Goal: Transaction & Acquisition: Download file/media

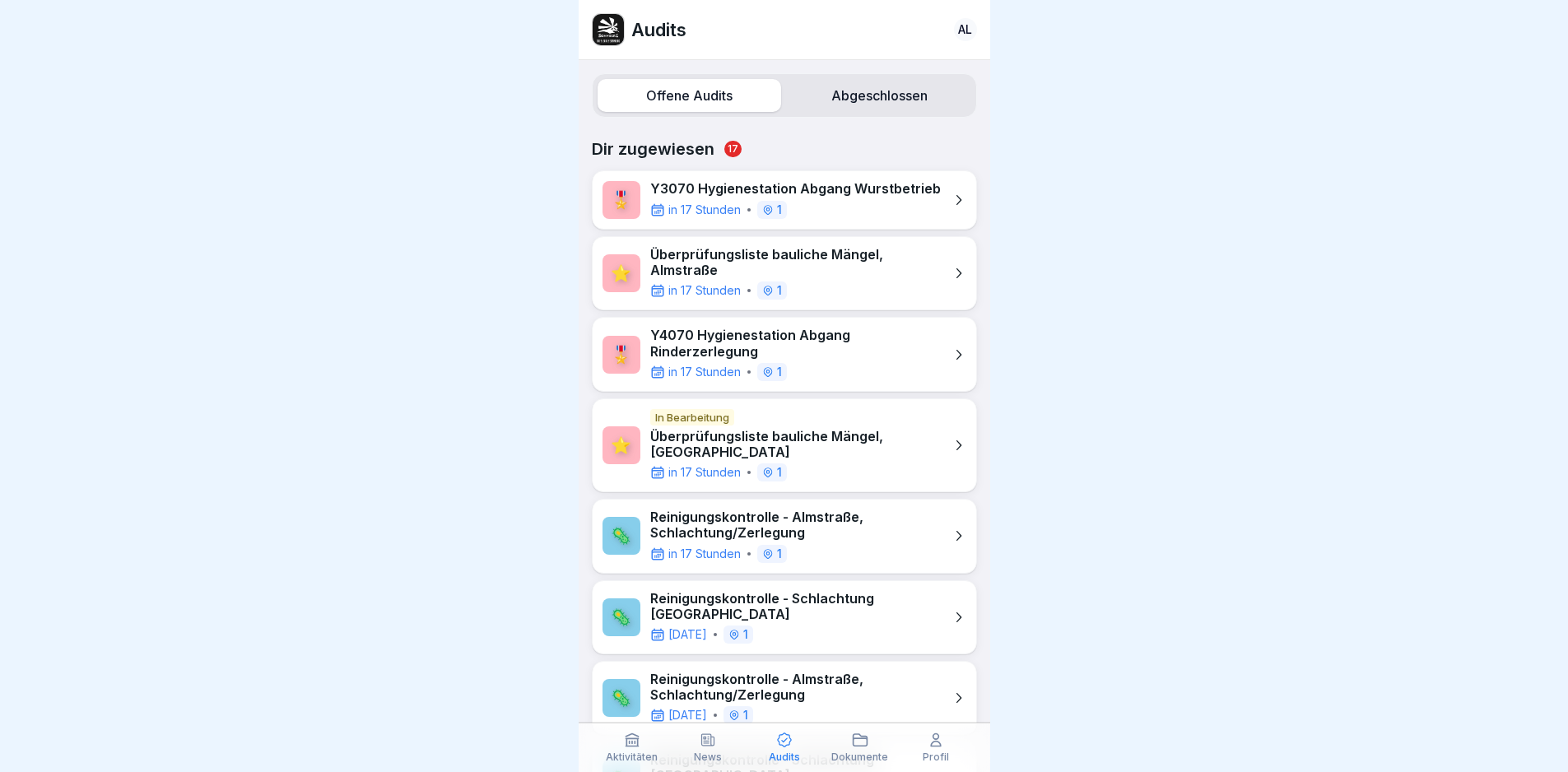
click at [860, 740] on icon at bounding box center [860, 740] width 14 height 11
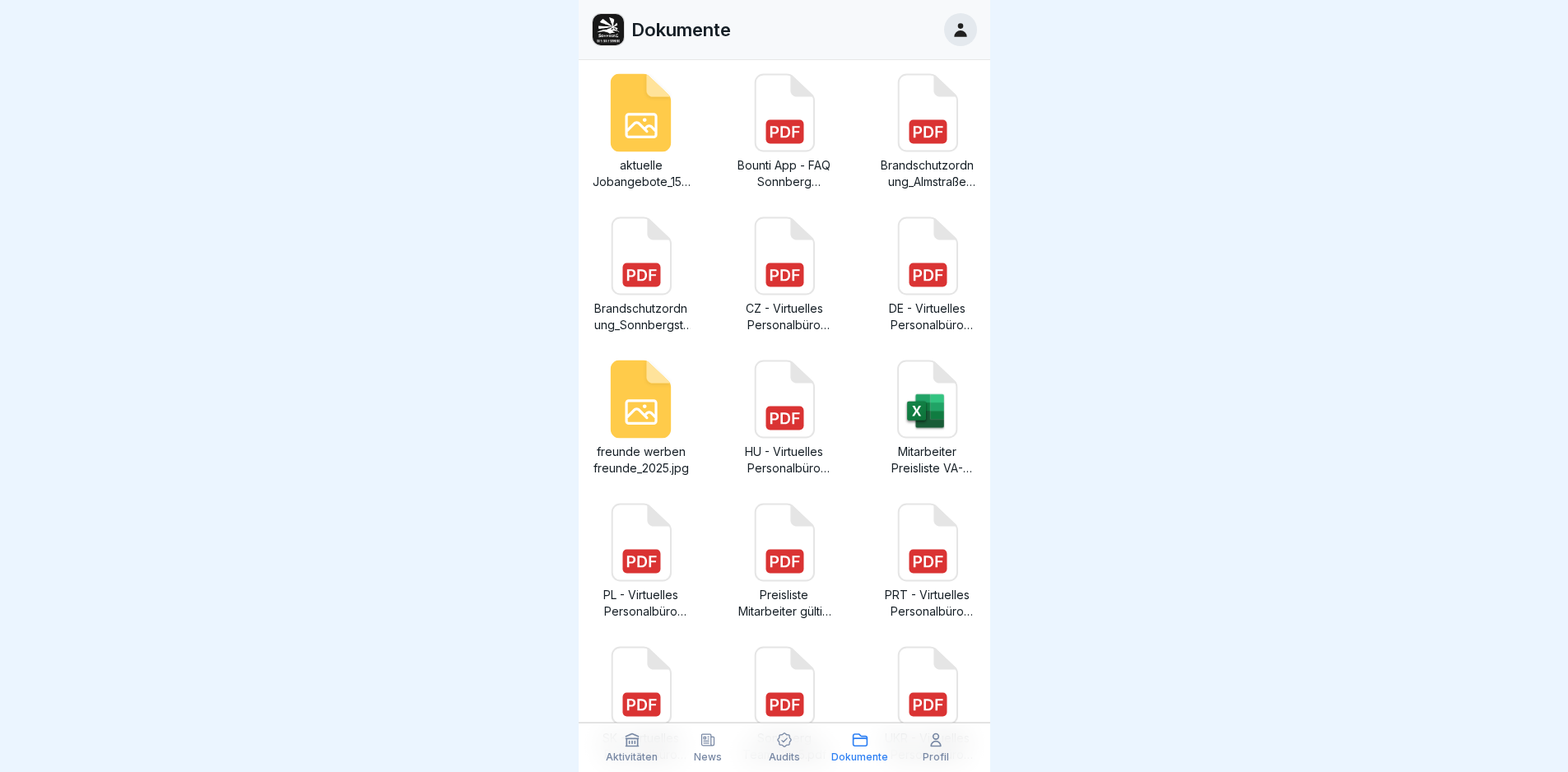
click at [699, 749] on div "News" at bounding box center [708, 747] width 67 height 32
click at [782, 750] on div "Audits" at bounding box center [783, 747] width 67 height 32
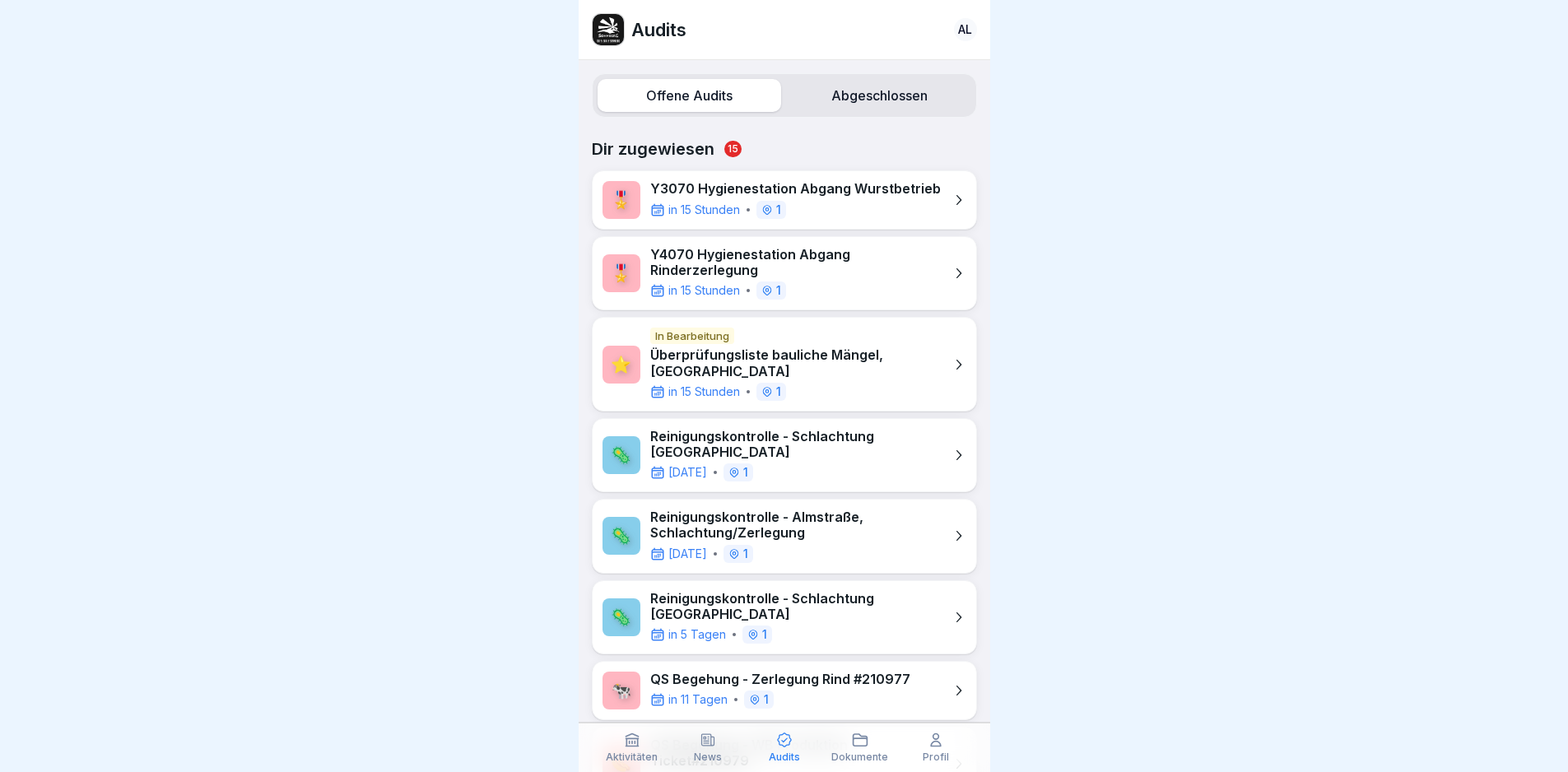
drag, startPoint x: 1425, startPoint y: 6, endPoint x: 1163, endPoint y: 383, distance: 459.1
click at [1163, 383] on div at bounding box center [784, 386] width 1568 height 772
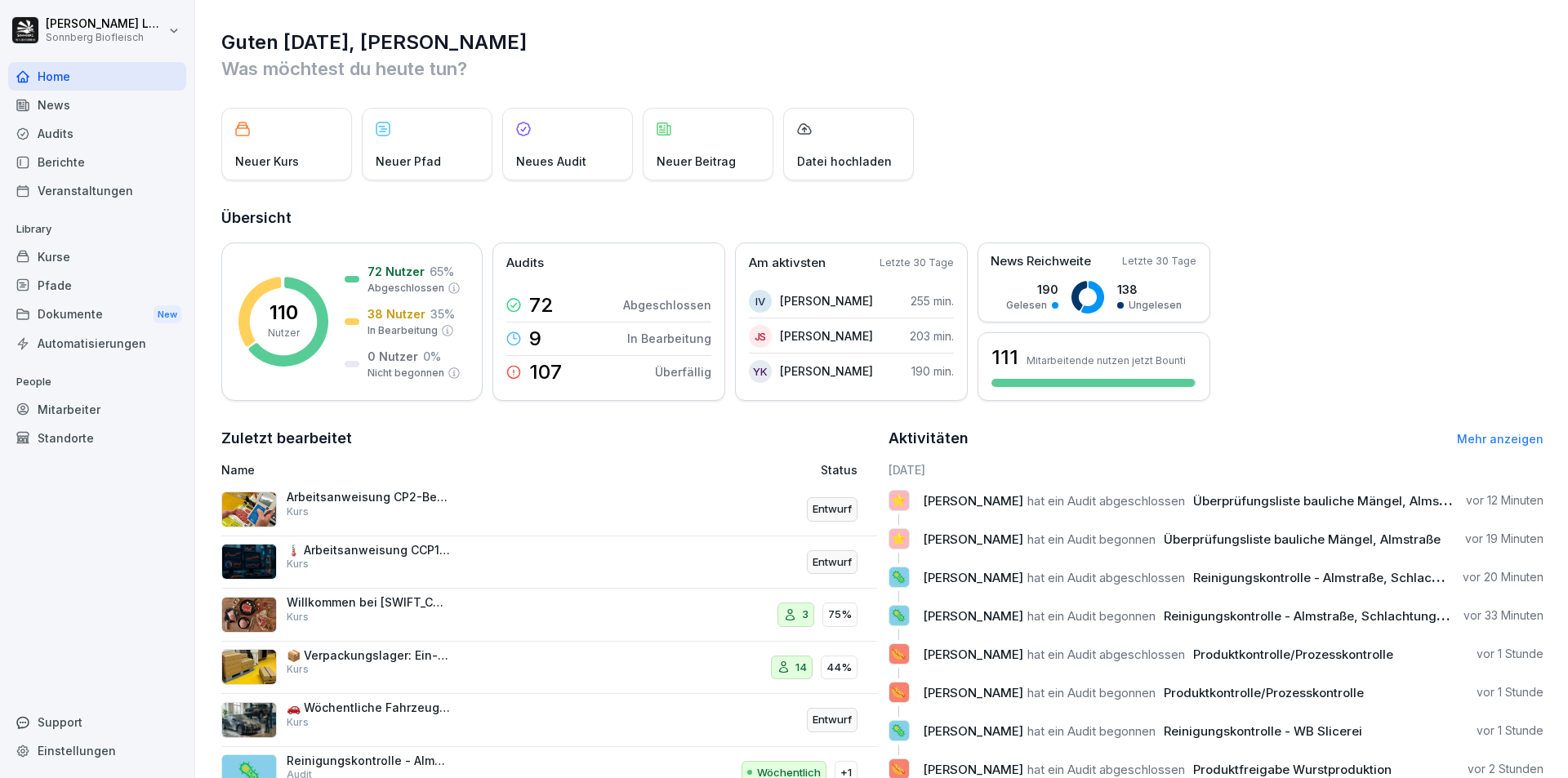
click at [80, 160] on div "Berichte" at bounding box center [97, 163] width 178 height 29
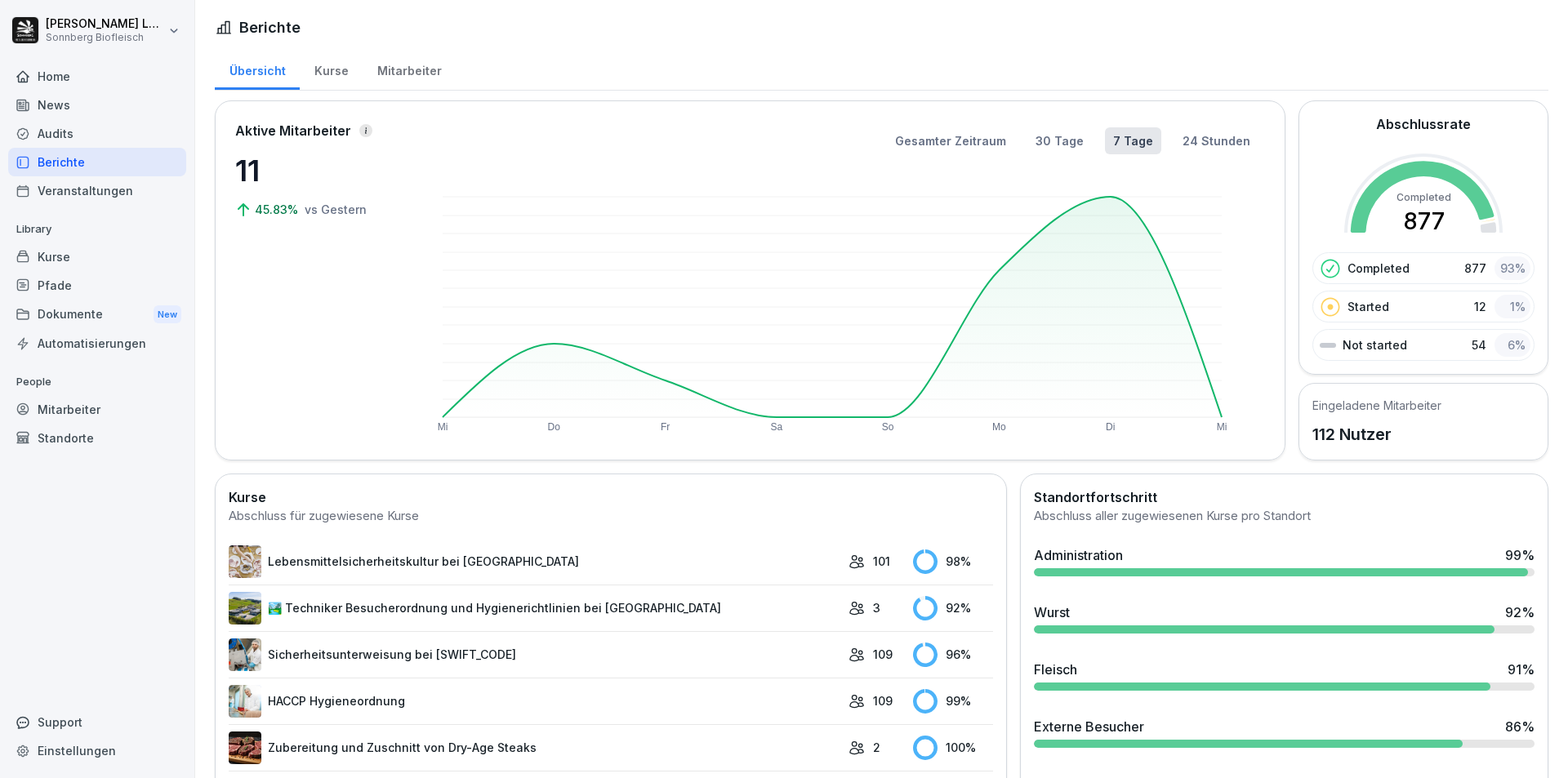
click at [141, 130] on div "Audits" at bounding box center [97, 134] width 178 height 29
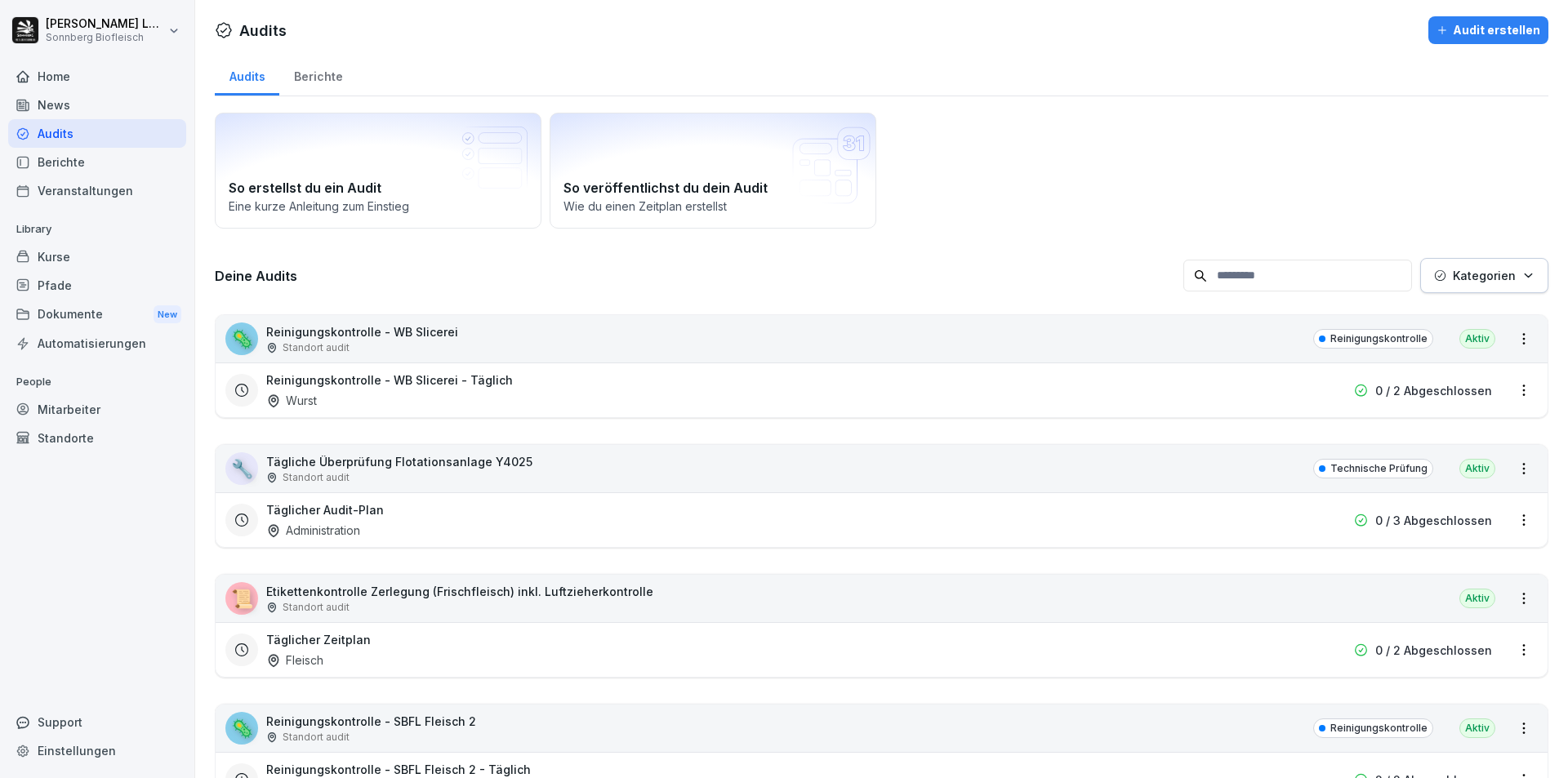
click at [324, 70] on div "Berichte" at bounding box center [319, 74] width 78 height 41
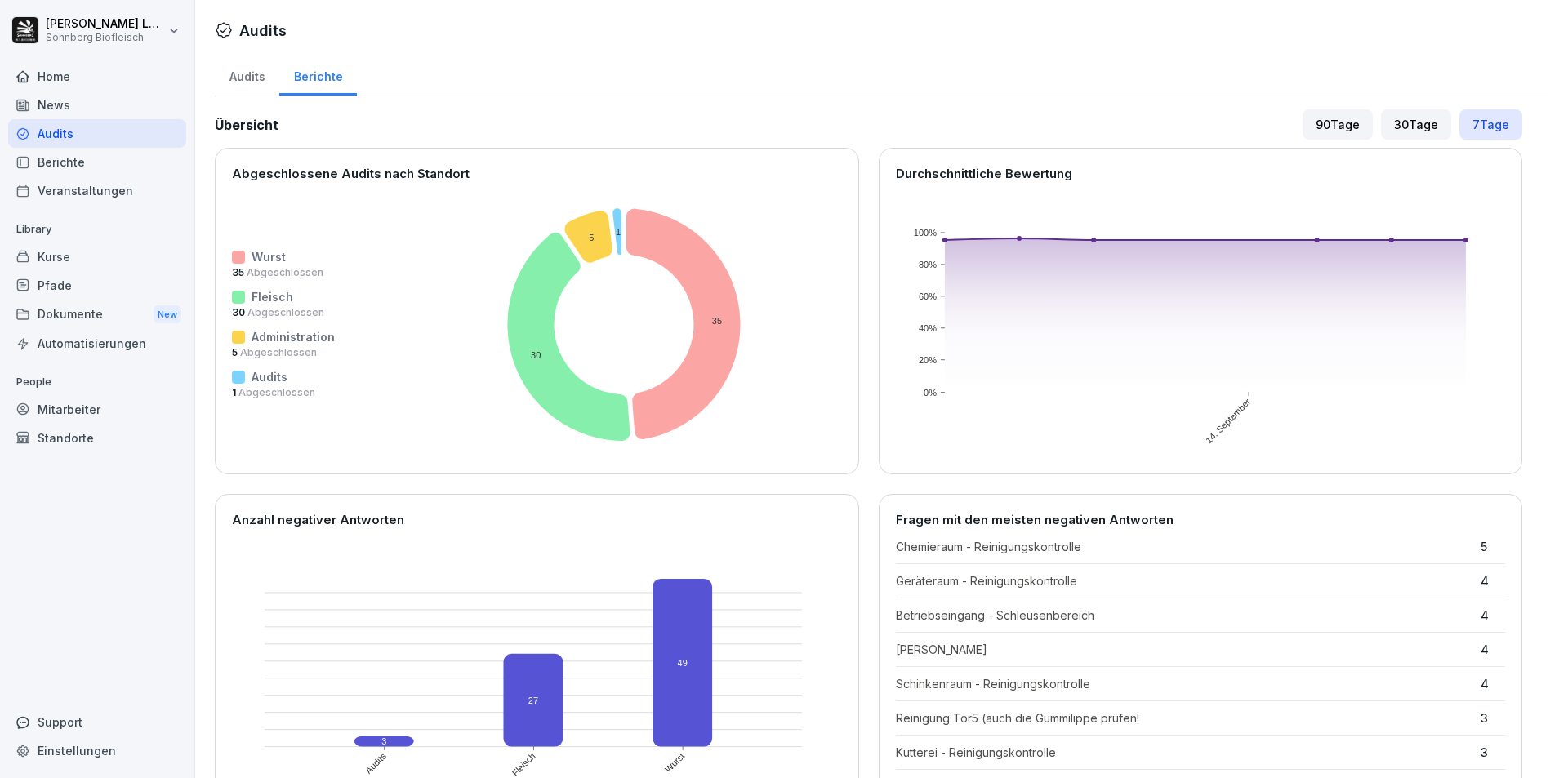
click at [241, 74] on div "Audits" at bounding box center [247, 74] width 64 height 41
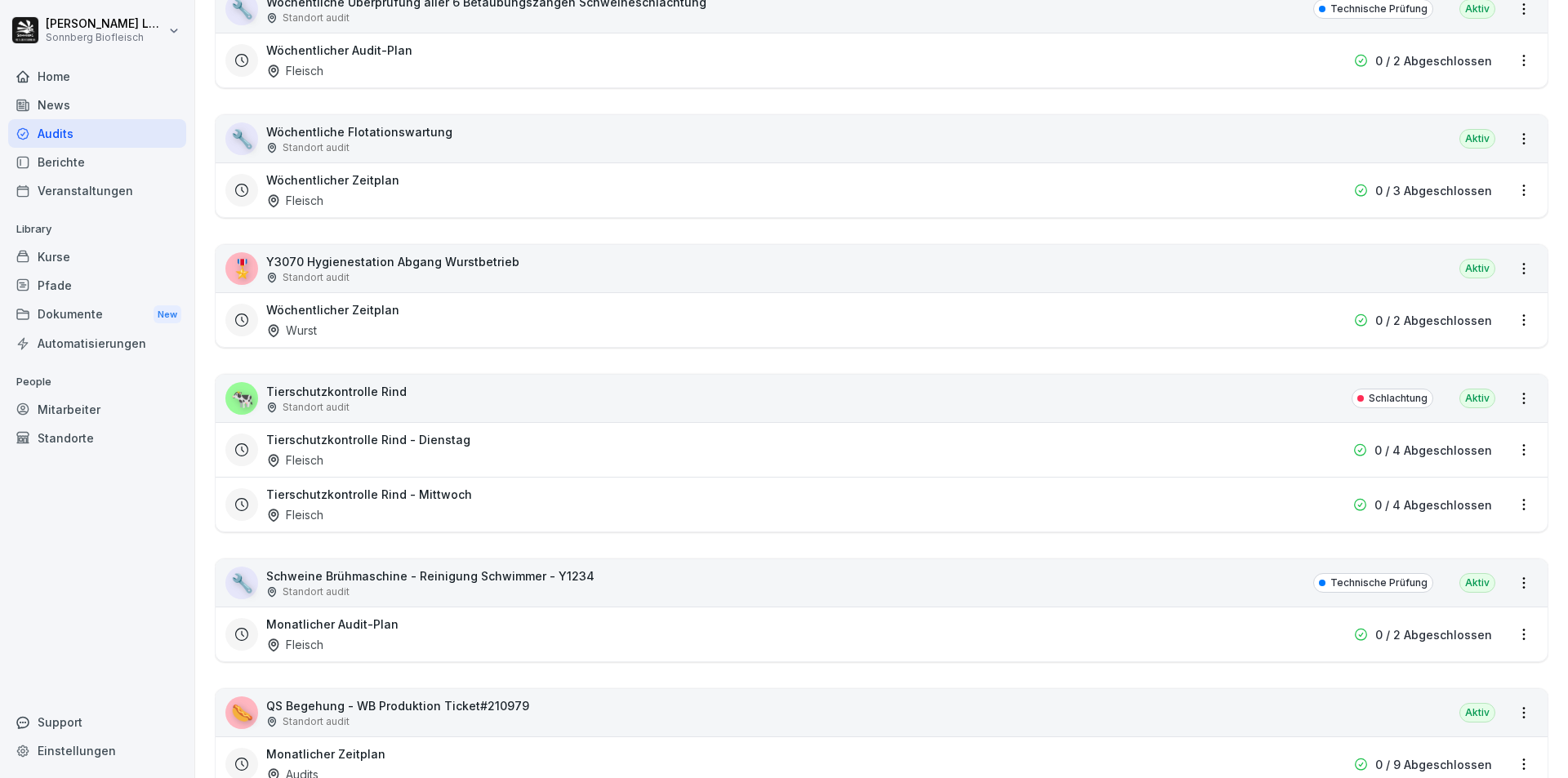
scroll to position [3755, 0]
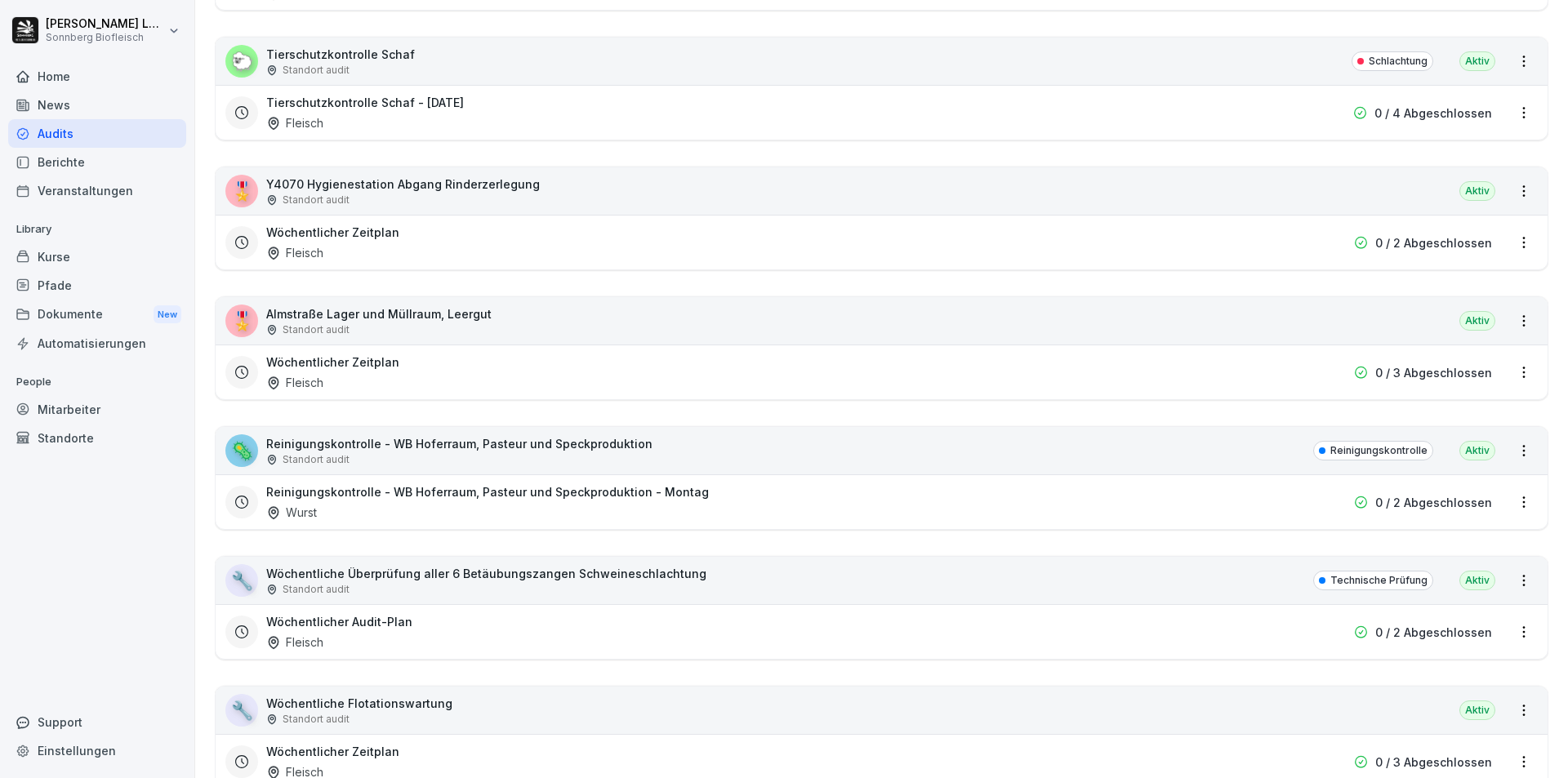
click at [80, 79] on div "Home" at bounding box center [97, 76] width 178 height 29
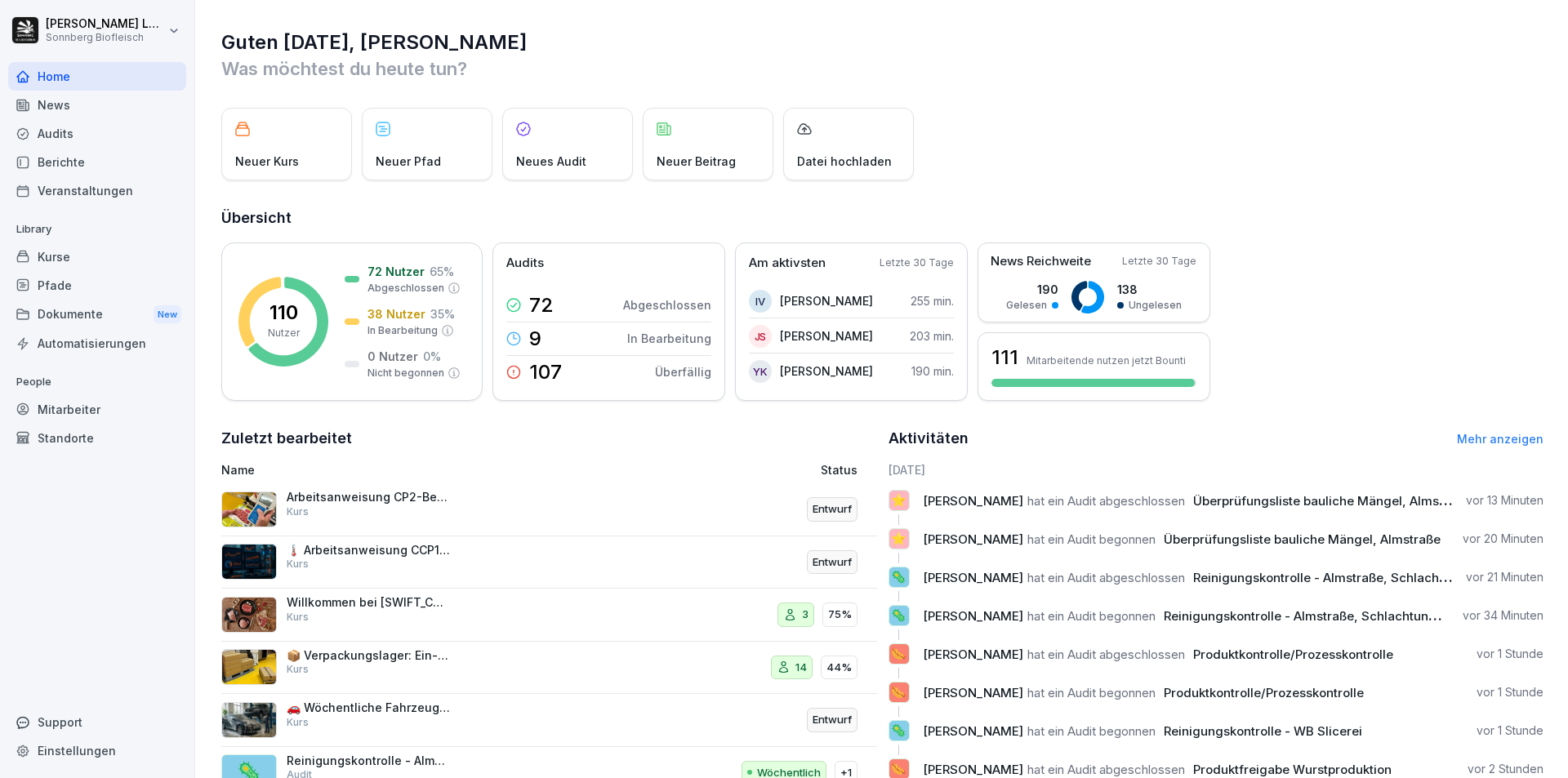
scroll to position [63, 0]
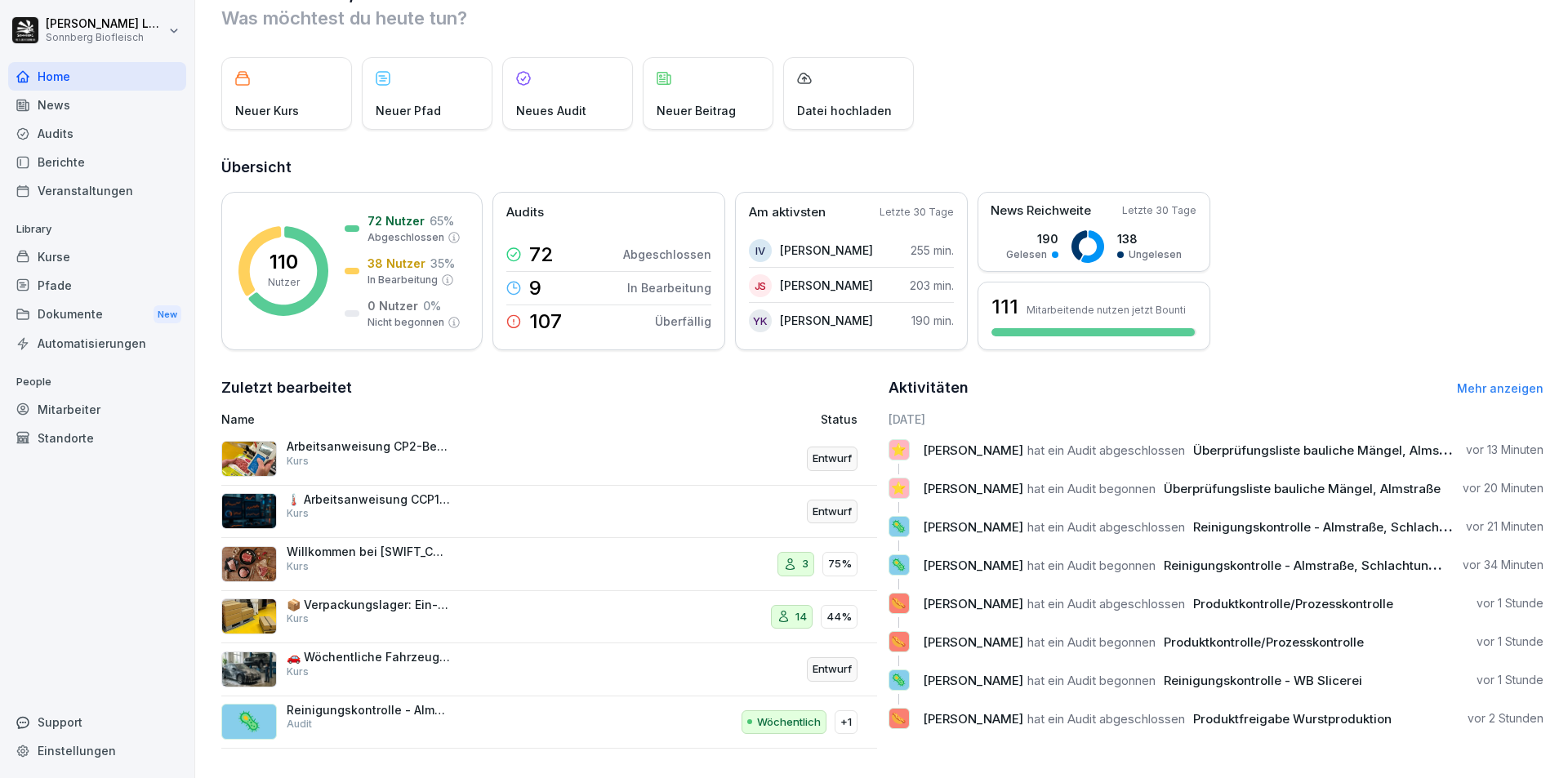
click at [1477, 381] on link "Mehr anzeigen" at bounding box center [1500, 388] width 86 height 14
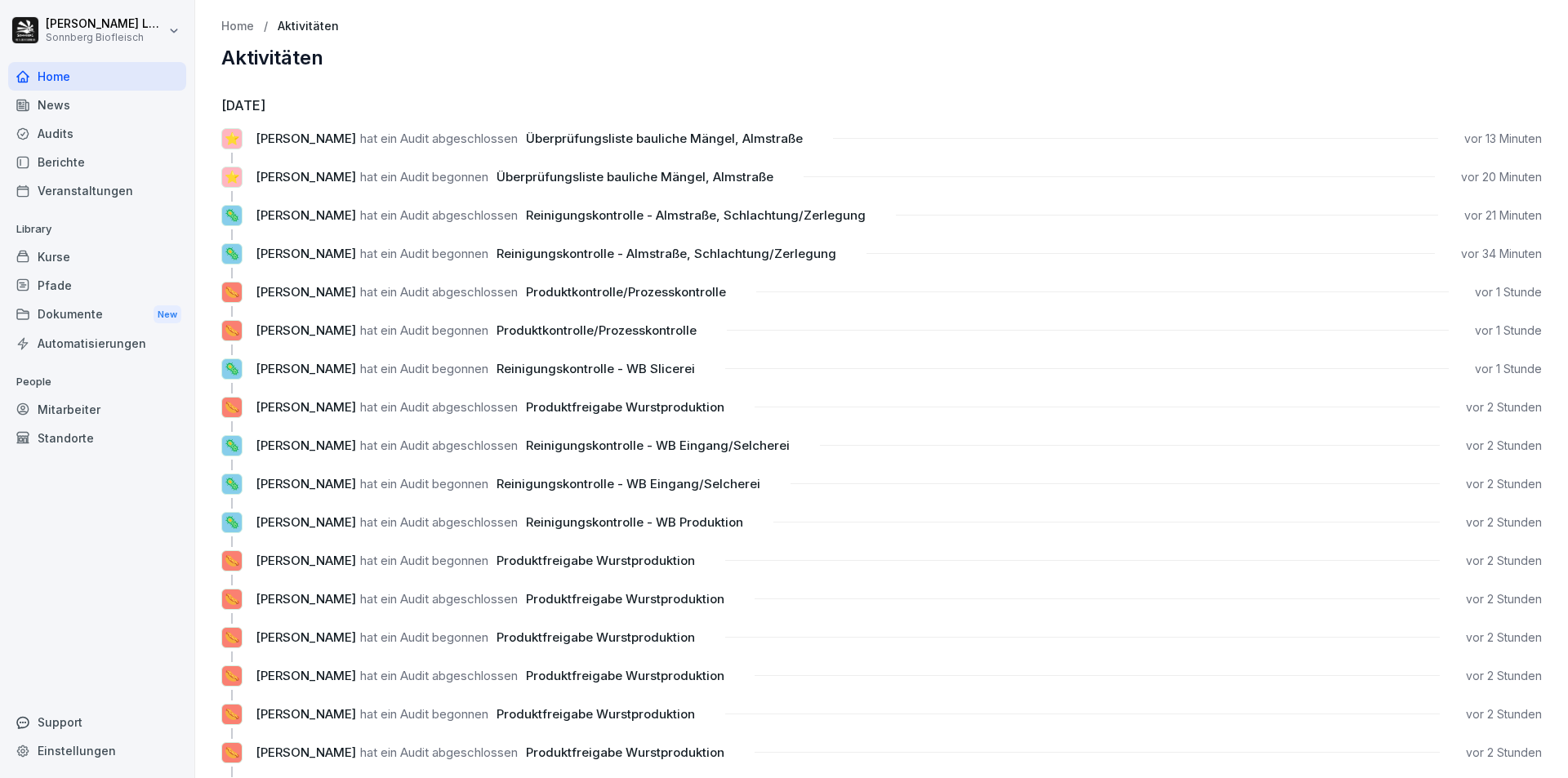
click at [128, 136] on div "Audits" at bounding box center [97, 134] width 178 height 29
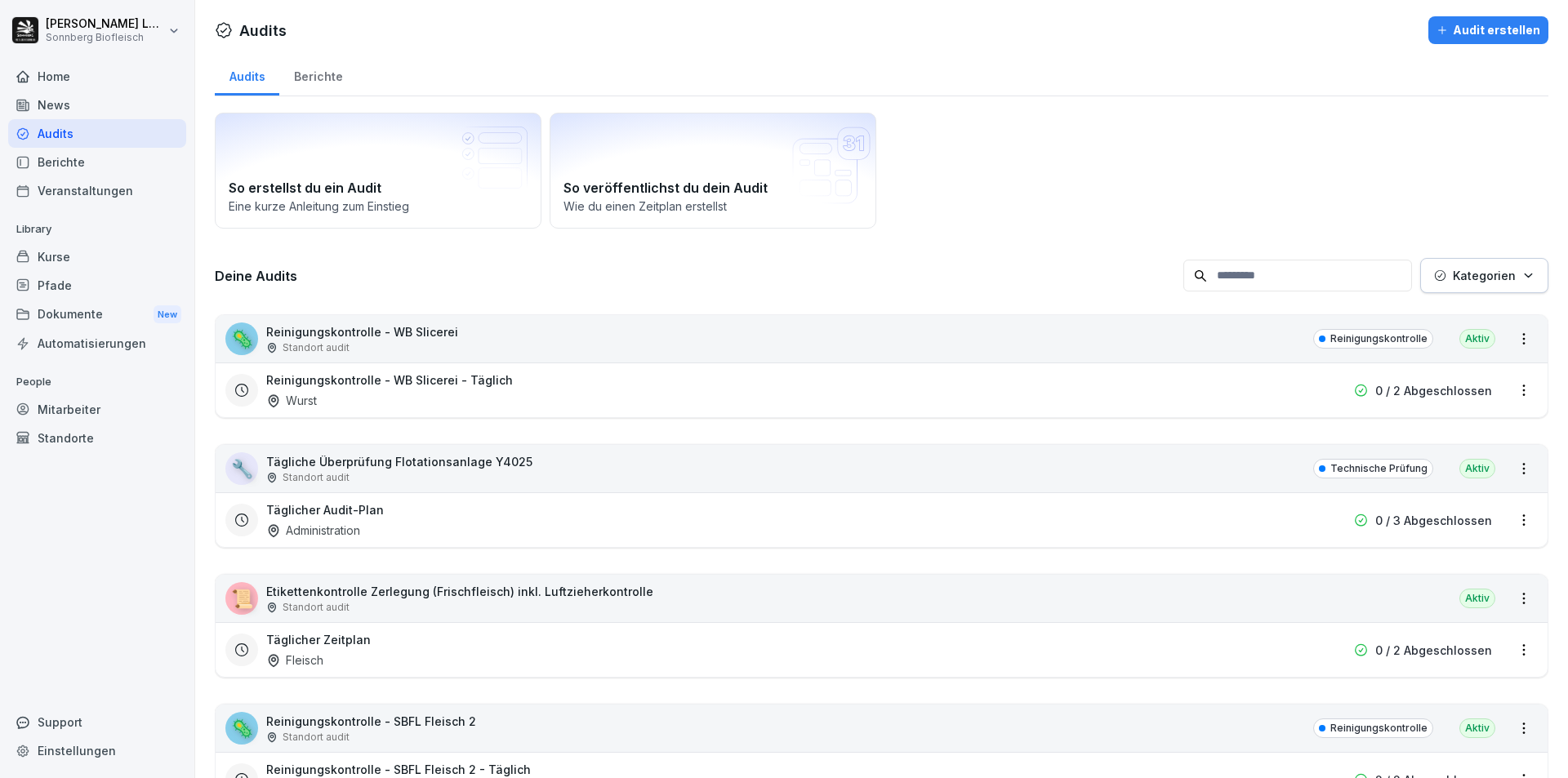
click at [1282, 266] on input at bounding box center [1298, 276] width 229 height 32
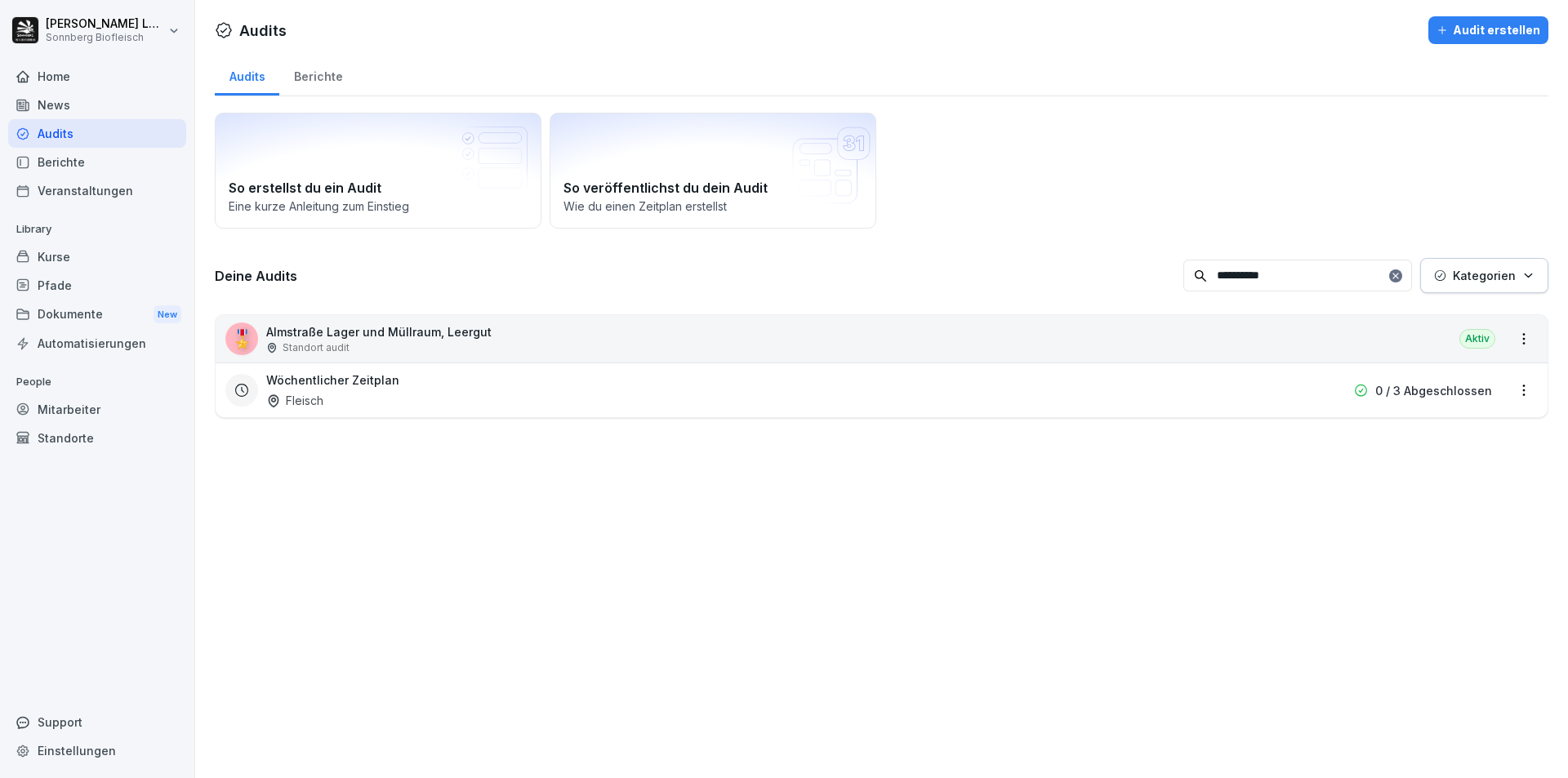
type input "*********"
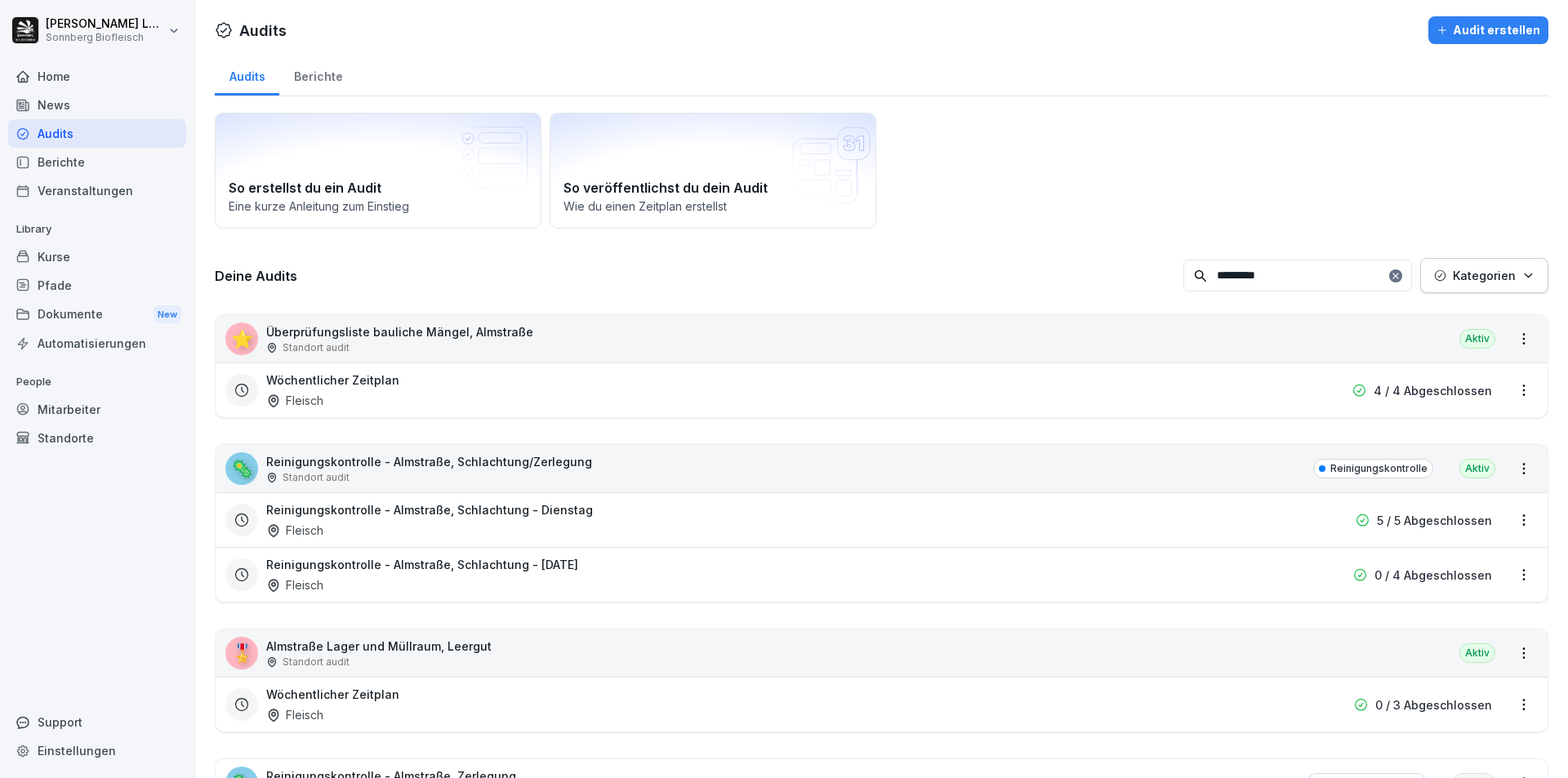
click at [1296, 513] on div "5 / 5 Abgeschlossen" at bounding box center [1393, 520] width 196 height 17
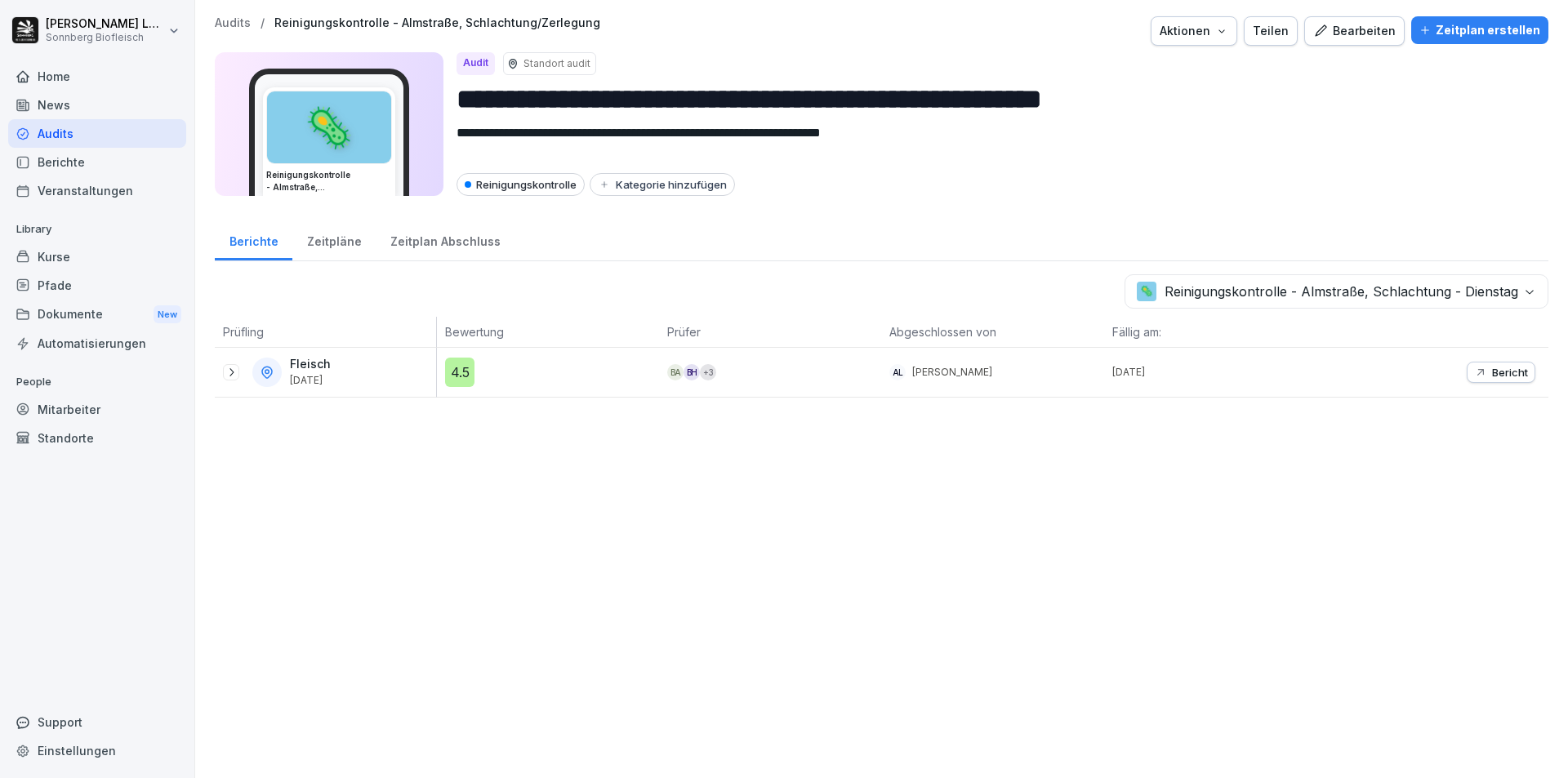
click at [227, 368] on icon at bounding box center [230, 372] width 13 height 13
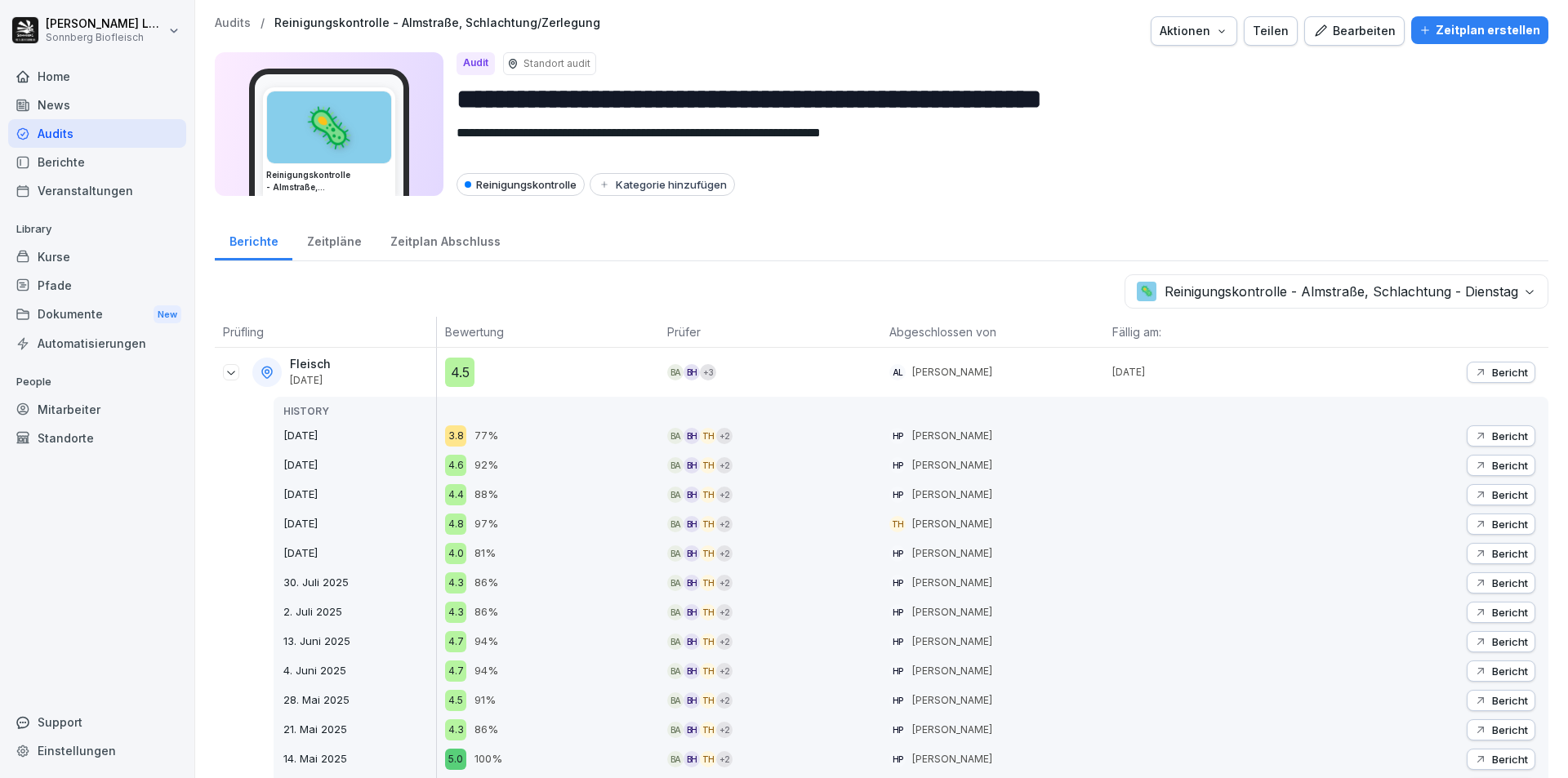
click at [1492, 368] on p "Bericht" at bounding box center [1510, 372] width 36 height 13
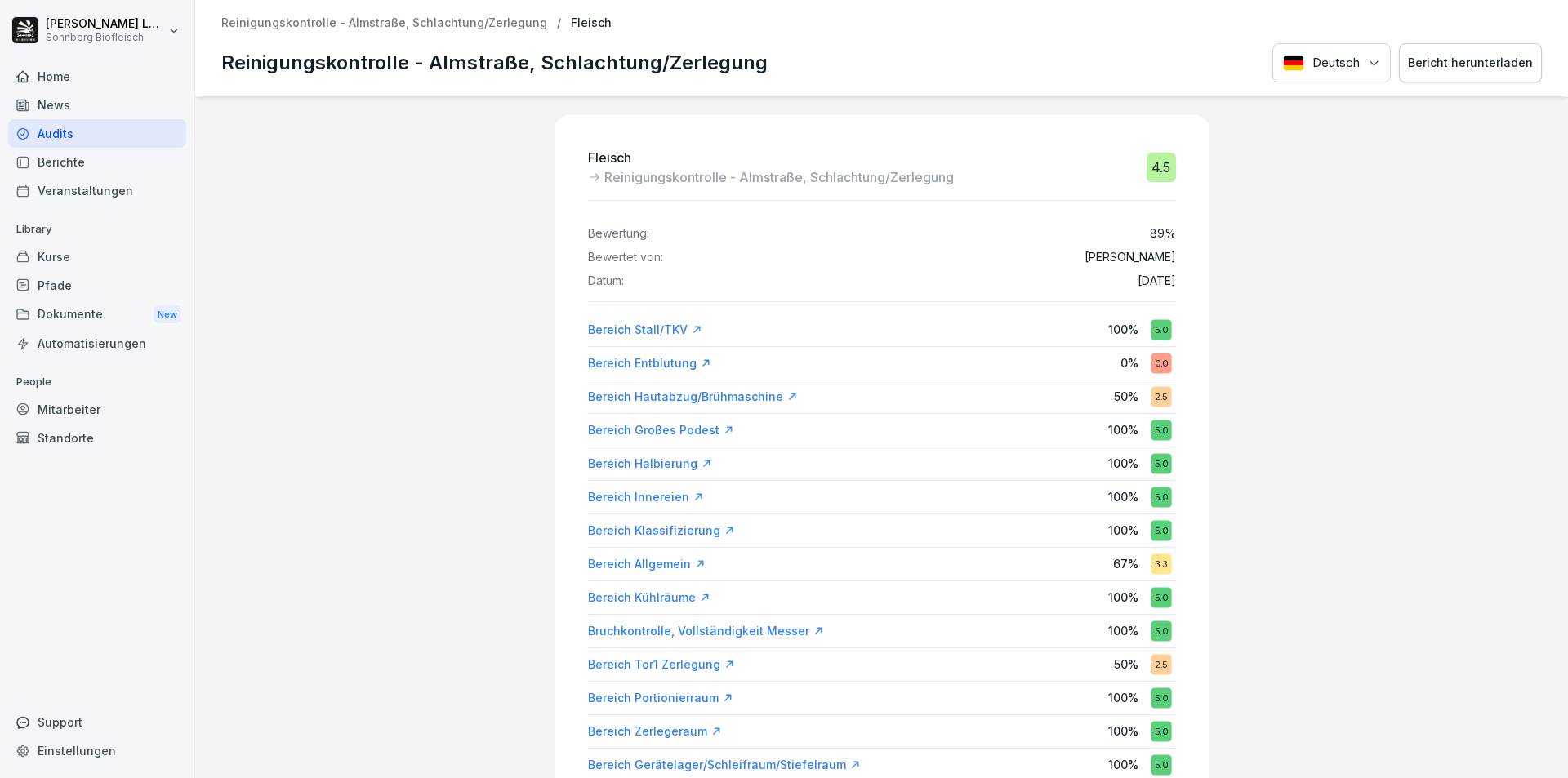
click at [1429, 59] on div "Bericht herunterladen" at bounding box center [1471, 63] width 125 height 18
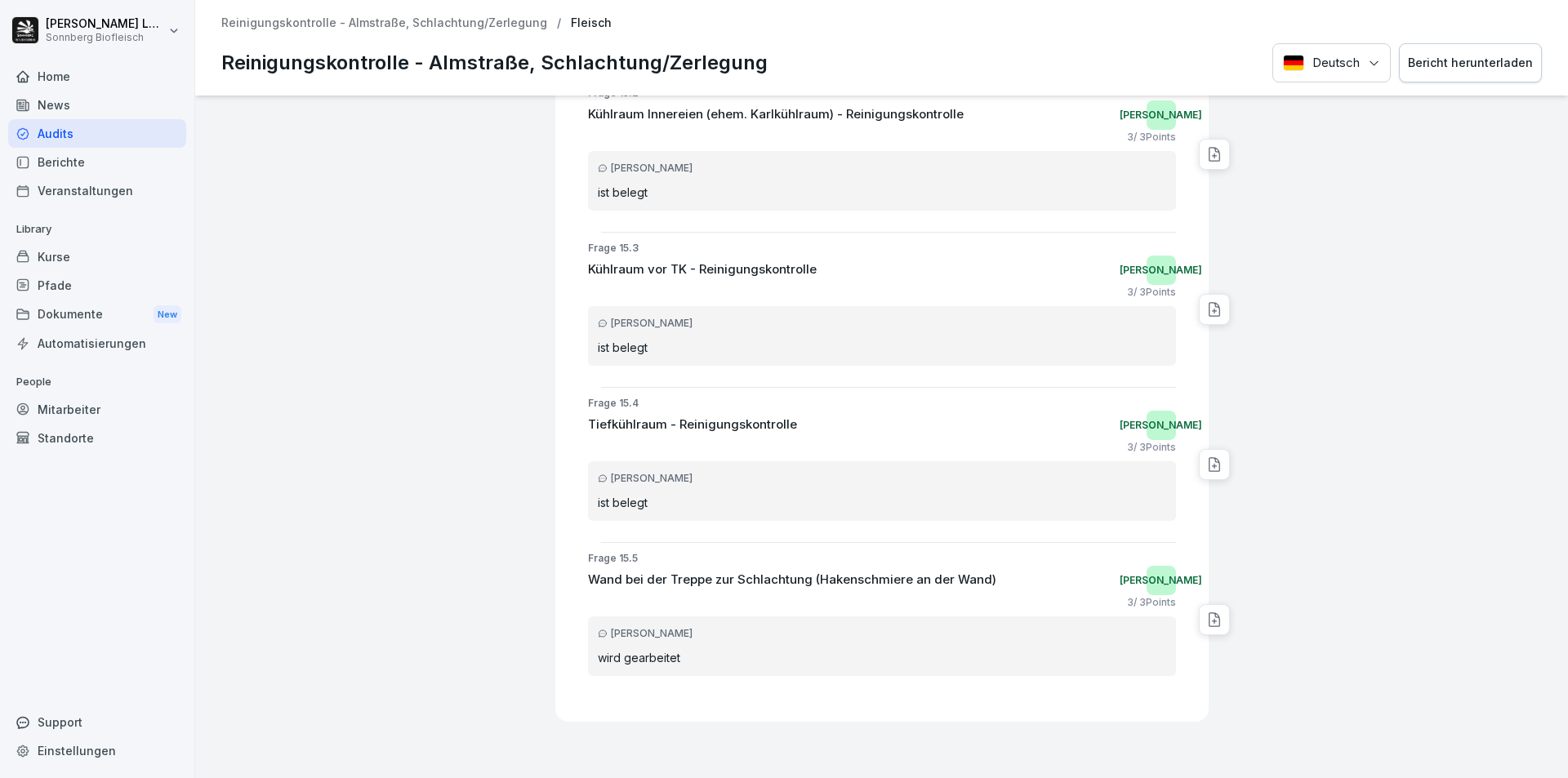
scroll to position [5749, 0]
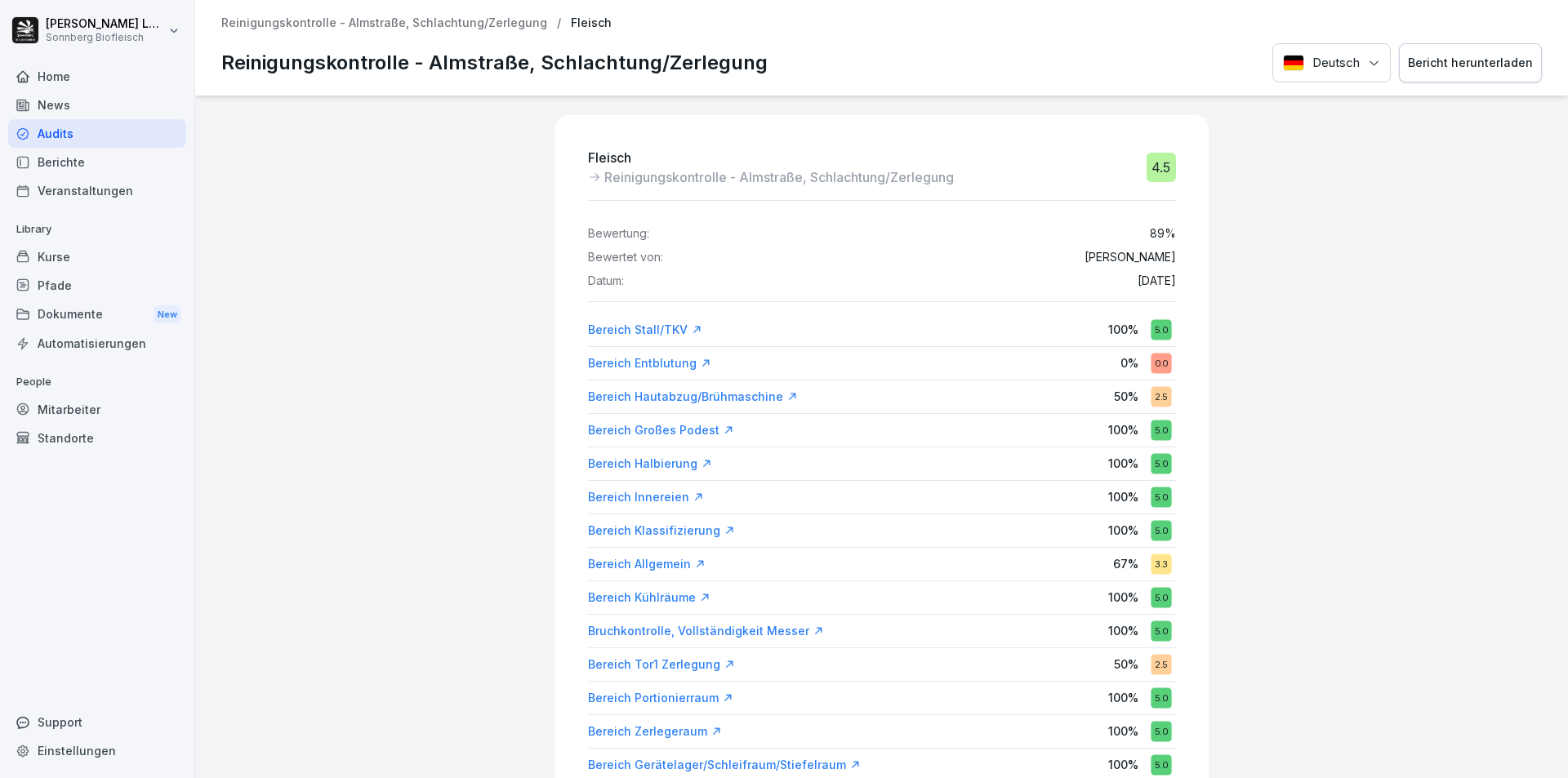
click at [152, 131] on div "Audits" at bounding box center [97, 134] width 178 height 29
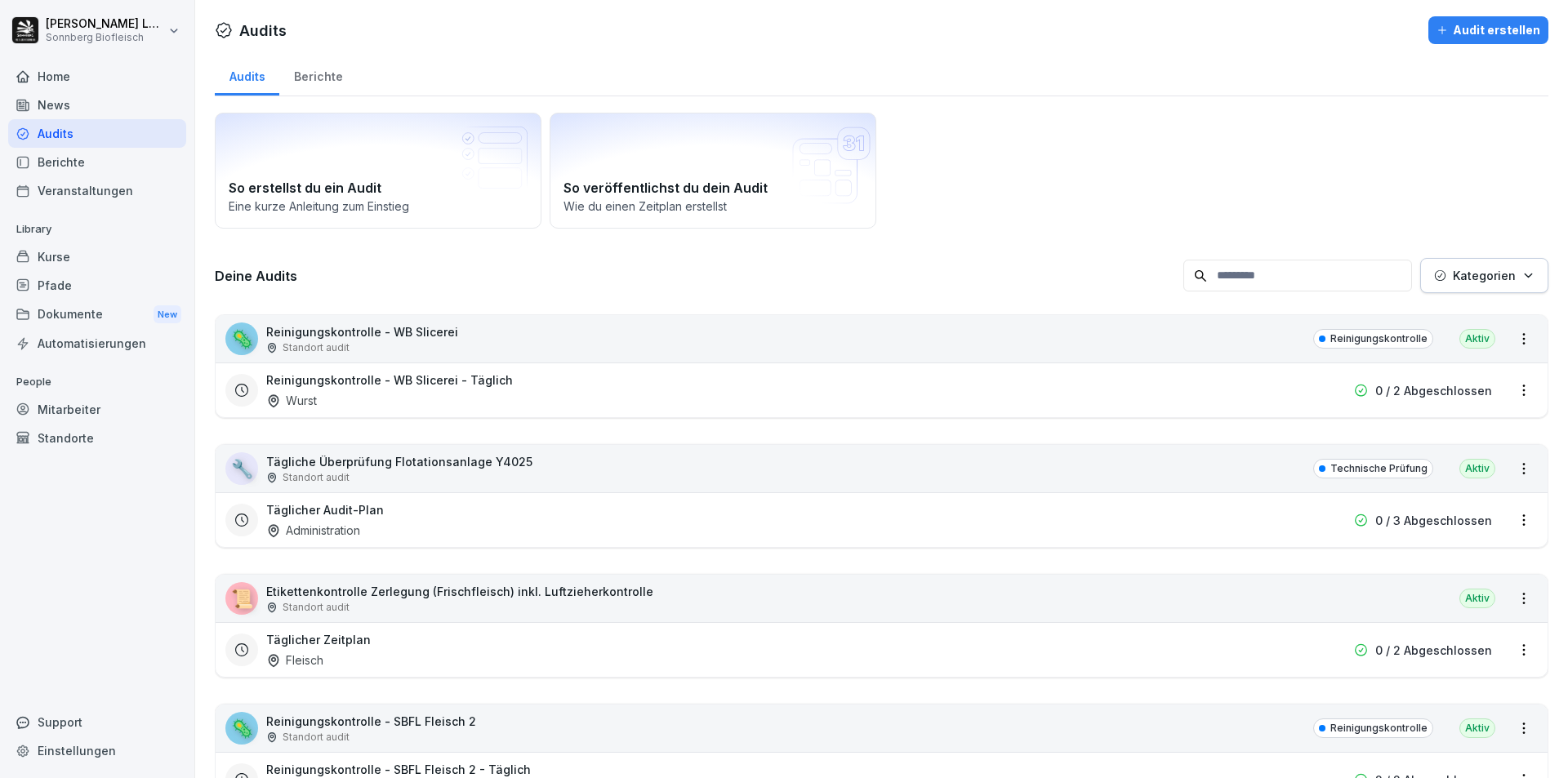
click at [1232, 278] on input at bounding box center [1298, 276] width 229 height 32
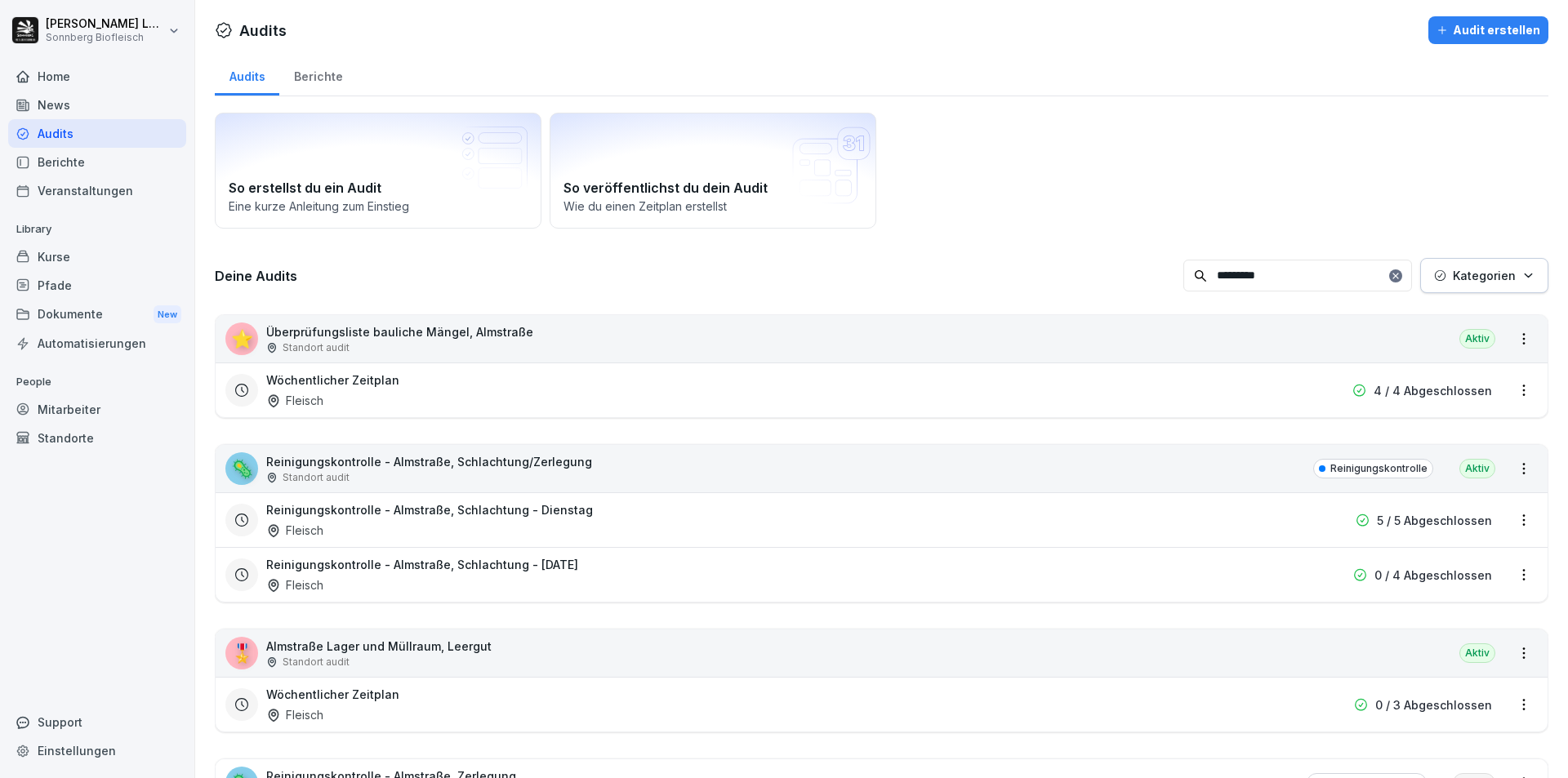
type input "*********"
click at [1204, 336] on div "⭐ Überprüfungsliste bauliche Mängel, Almstraße Standort audit Aktiv" at bounding box center [882, 339] width 1332 height 47
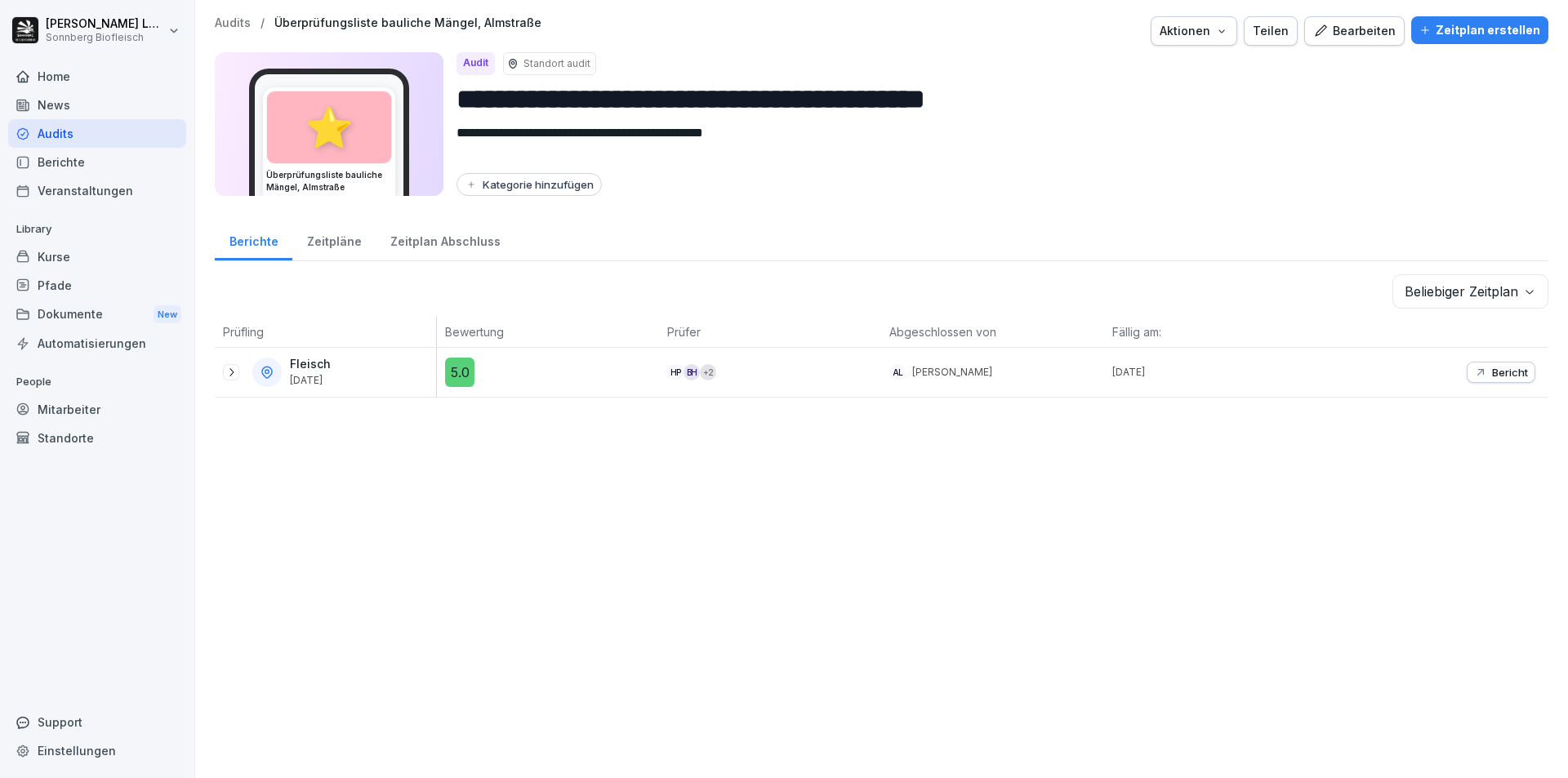
click at [239, 374] on div at bounding box center [230, 372] width 16 height 16
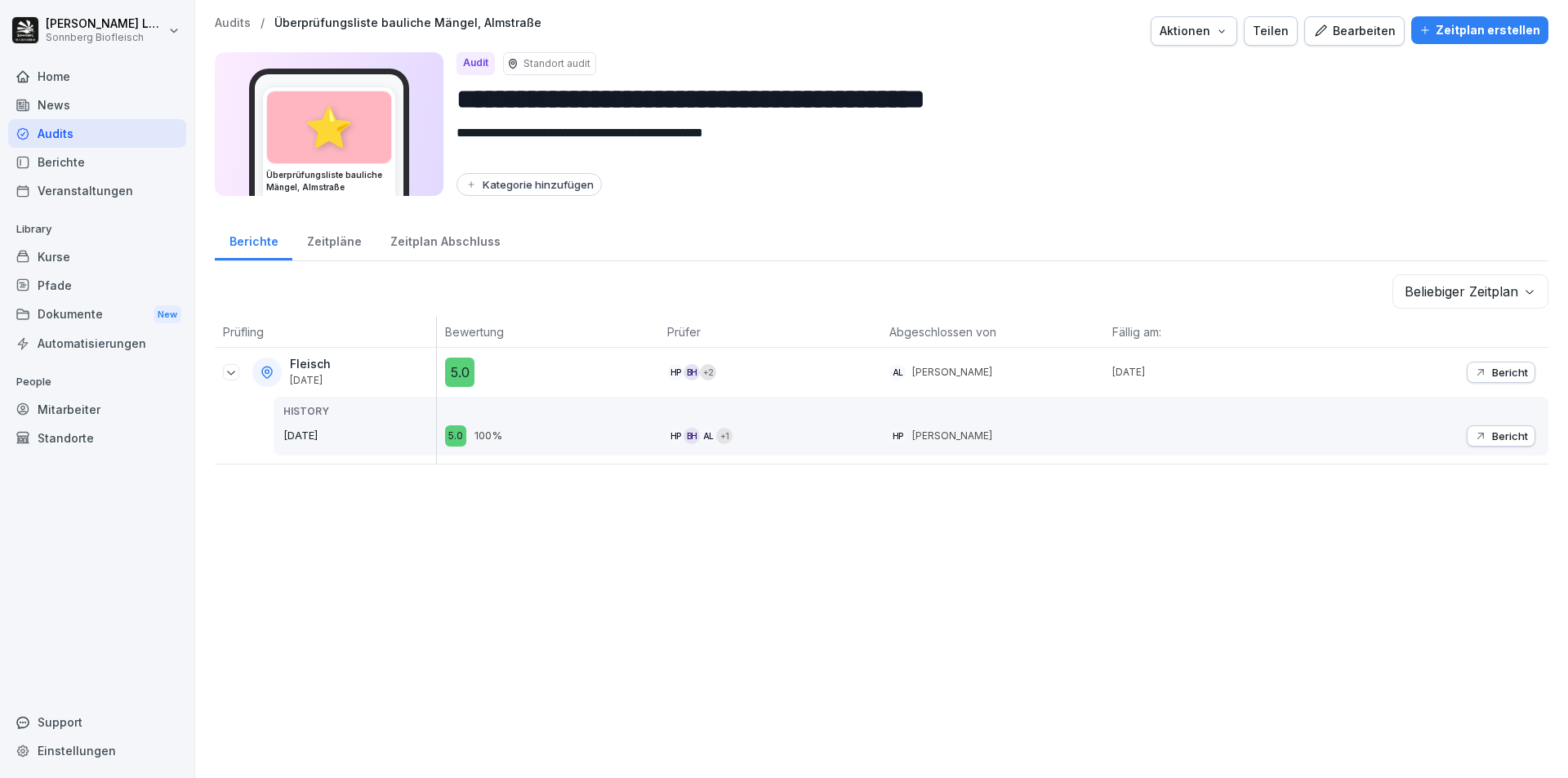
click at [1492, 371] on p "Bericht" at bounding box center [1510, 372] width 36 height 13
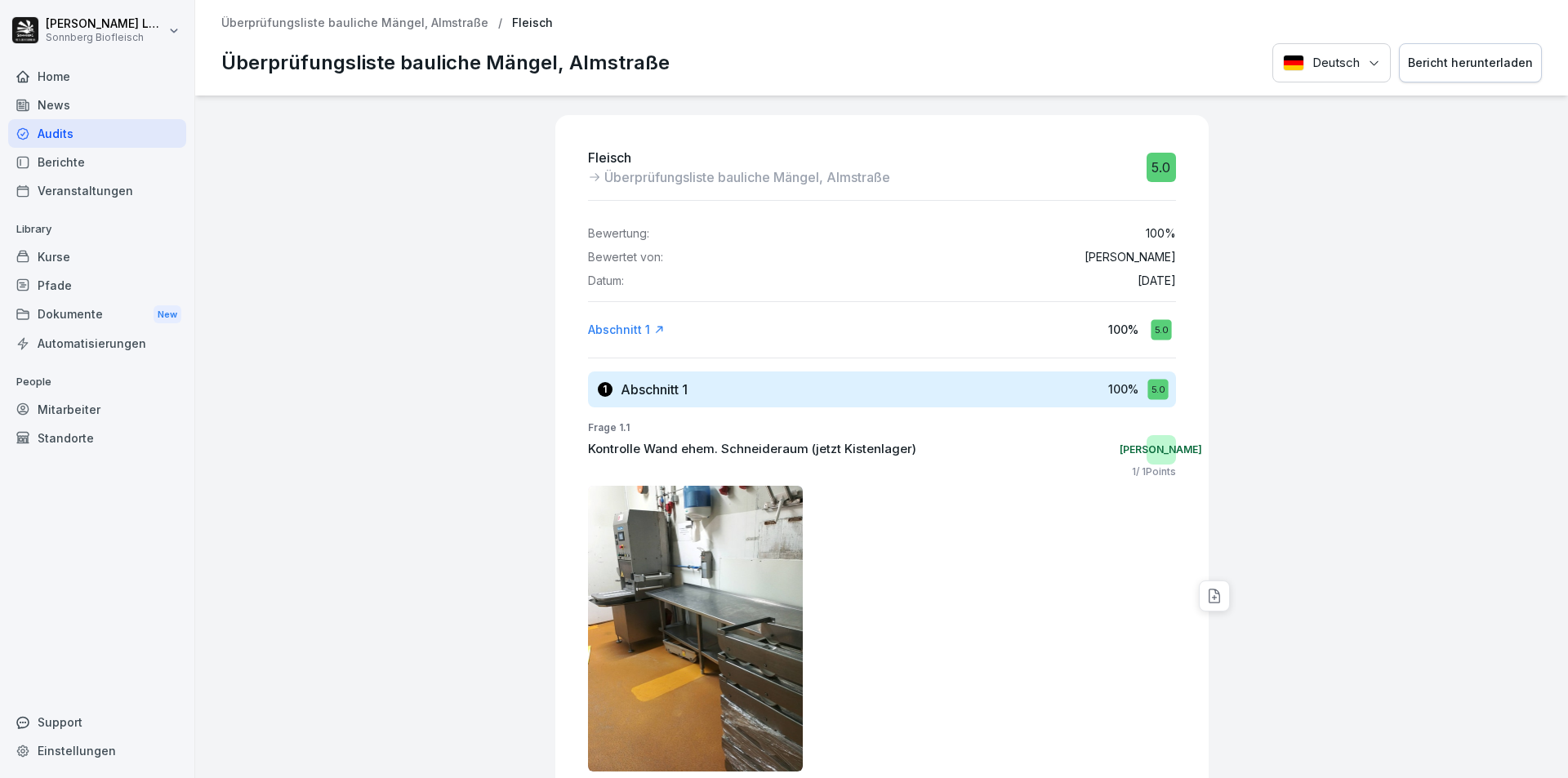
click at [1415, 51] on button "Bericht herunterladen" at bounding box center [1471, 63] width 143 height 40
